Goal: Task Accomplishment & Management: Manage account settings

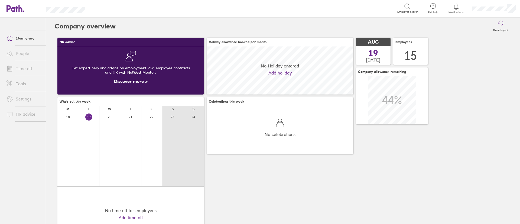
scroll to position [48, 146]
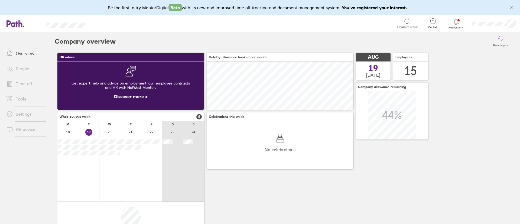
click at [456, 23] on icon at bounding box center [456, 21] width 6 height 6
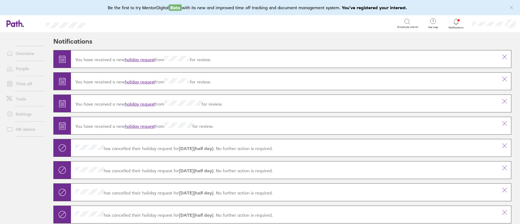
click at [134, 61] on link "holiday request" at bounding box center [140, 59] width 30 height 5
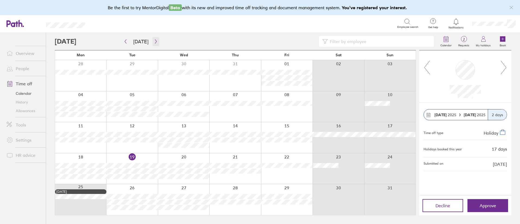
click at [154, 41] on icon "button" at bounding box center [156, 41] width 4 height 4
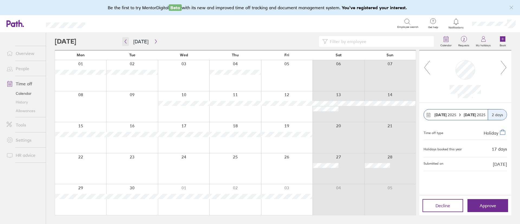
click at [124, 43] on icon "button" at bounding box center [125, 41] width 4 height 4
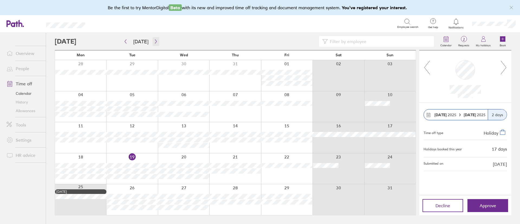
click at [154, 42] on icon "button" at bounding box center [156, 41] width 4 height 4
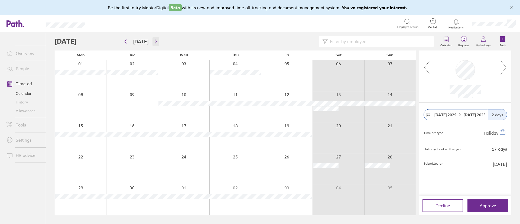
click at [156, 42] on button "button" at bounding box center [155, 41] width 7 height 9
click at [155, 42] on icon "button" at bounding box center [156, 41] width 4 height 4
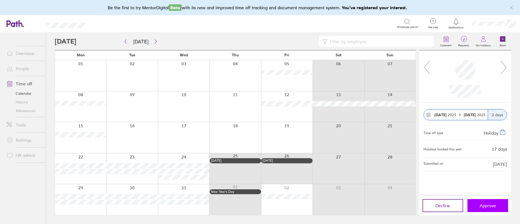
click at [484, 207] on span "Approve" at bounding box center [487, 205] width 17 height 5
